Goal: Information Seeking & Learning: Learn about a topic

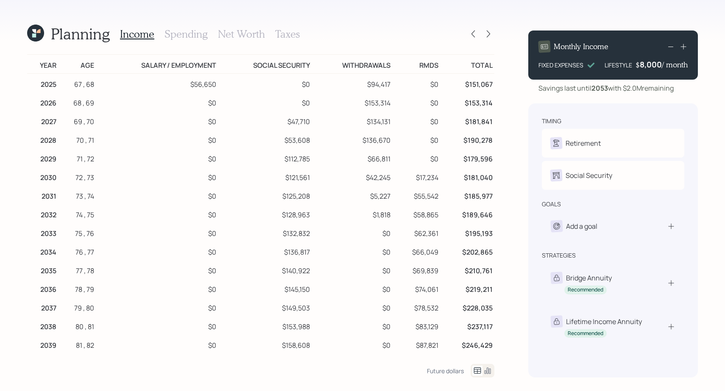
click at [295, 38] on h3 "Taxes" at bounding box center [287, 34] width 25 height 12
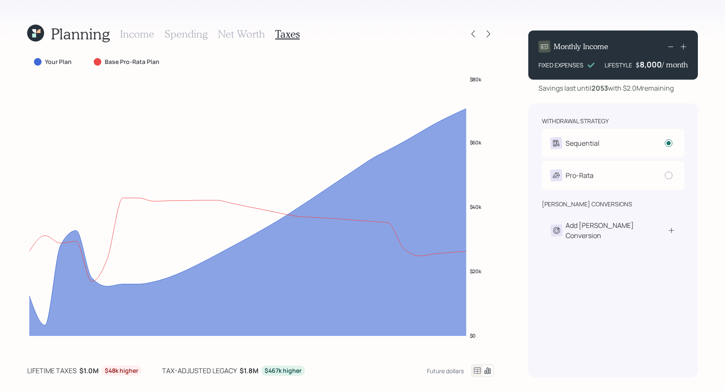
click at [476, 372] on icon at bounding box center [477, 371] width 10 height 10
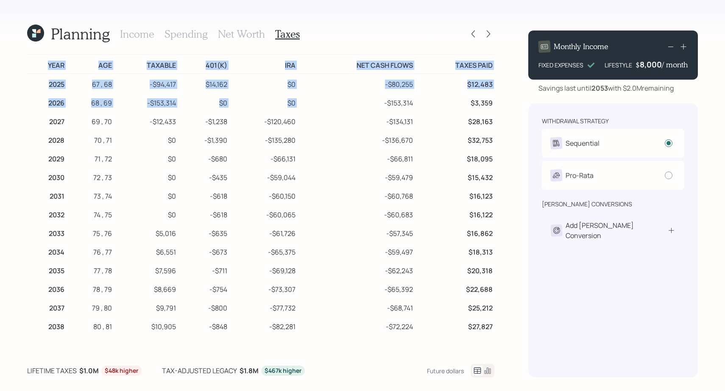
drag, startPoint x: 49, startPoint y: 66, endPoint x: 358, endPoint y: 97, distance: 311.1
click at [358, 97] on table "Year Age Taxable 401(k) IRA Net Cash Flows Taxes Paid 2025 67 , 68 -$94,417 $14…" at bounding box center [260, 334] width 467 height 560
click at [145, 80] on td "-$94,417" at bounding box center [146, 83] width 64 height 19
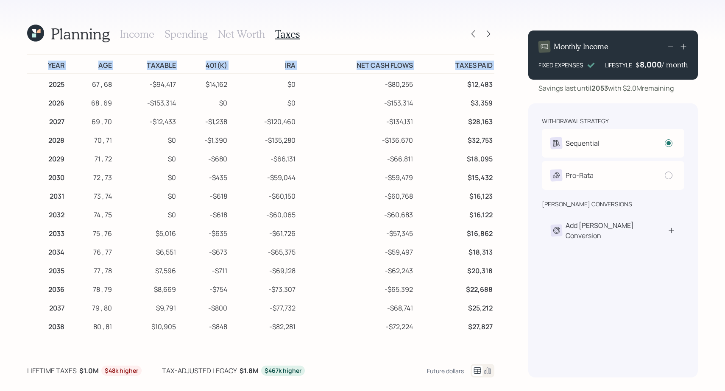
drag, startPoint x: 48, startPoint y: 85, endPoint x: 494, endPoint y: 237, distance: 471.0
click at [494, 237] on div "Planning Income Spending Net Worth Taxes Year Age Taxable 401(k) IRA Net Cash F…" at bounding box center [362, 195] width 725 height 391
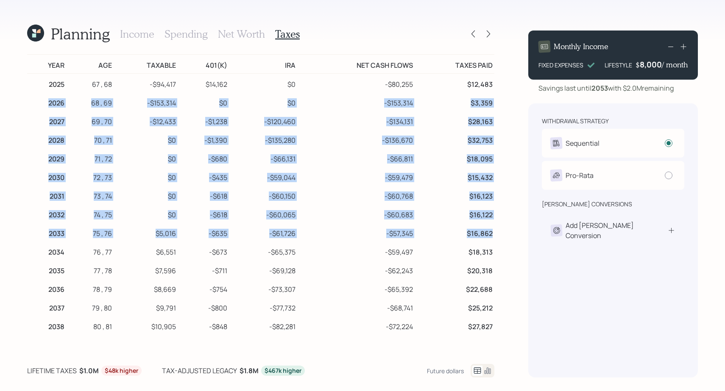
drag, startPoint x: 494, startPoint y: 237, endPoint x: 44, endPoint y: 100, distance: 470.1
click at [44, 100] on tbody "2025 67 , 68 -$94,417 $14,162 $0 -$80,255 $12,483 2026 68 , 69 -$153,314 $0 $0 …" at bounding box center [260, 344] width 467 height 541
copy tbody "2026 68 , 69 -$153,314 $0 $0 -$153,314 $3,359 2027 69 , 70 -$12,433 -$1,238 -$1…"
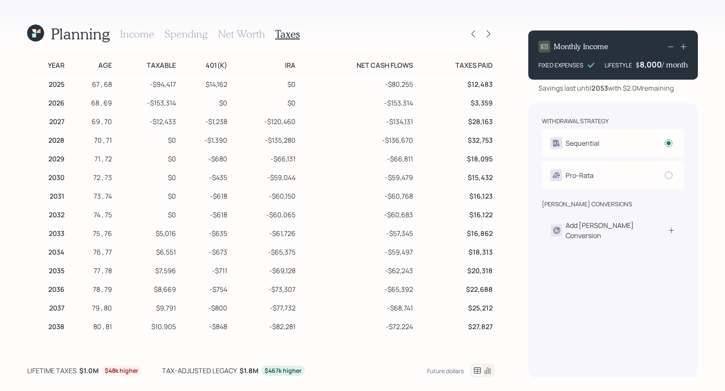
click at [193, 37] on h3 "Spending" at bounding box center [185, 34] width 43 height 12
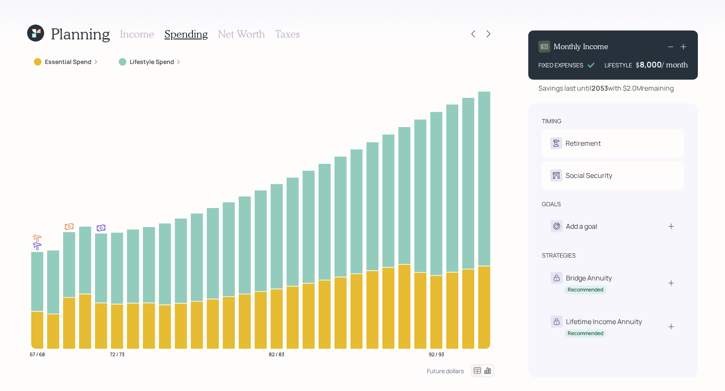
click at [474, 368] on icon at bounding box center [477, 371] width 7 height 6
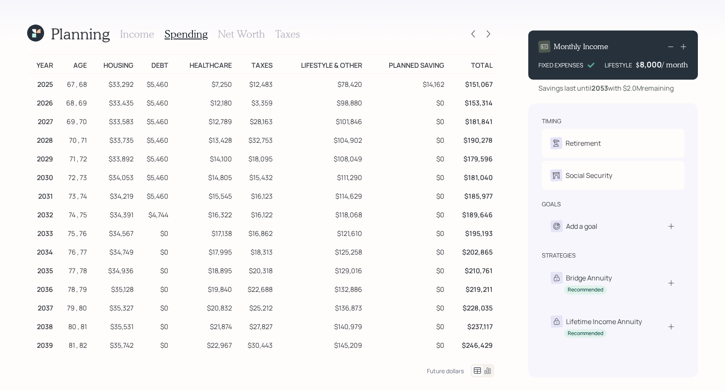
click at [123, 84] on td "$33,292" at bounding box center [112, 83] width 47 height 19
copy td "$33,292"
